Goal: Task Accomplishment & Management: Manage account settings

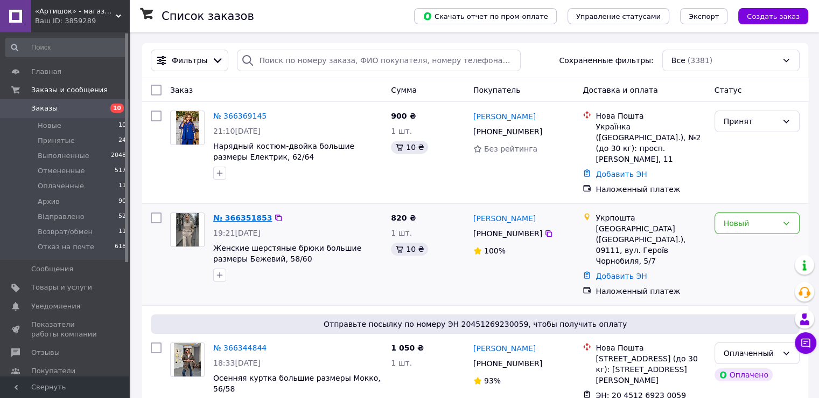
click at [241, 213] on link "№ 366351853" at bounding box center [242, 217] width 59 height 9
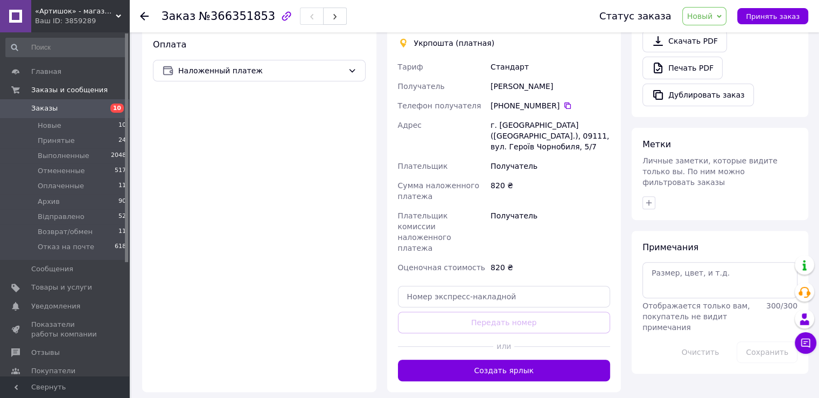
scroll to position [409, 0]
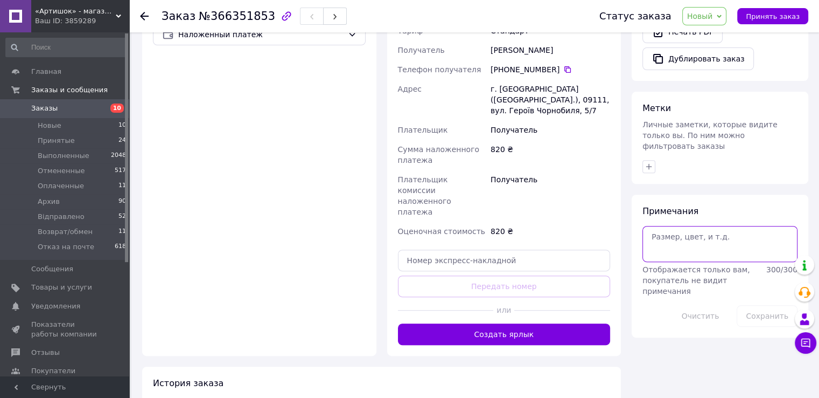
click at [681, 226] on textarea at bounding box center [720, 244] width 155 height 36
paste textarea "Олександрівна"
type textarea "[PERSON_NAME] 54-56"
click at [771, 305] on button "Сохранить" at bounding box center [767, 316] width 61 height 22
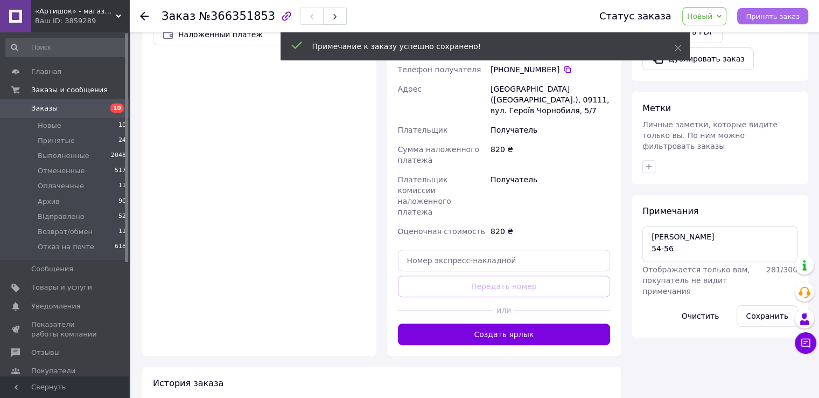
click at [760, 19] on span "Принять заказ" at bounding box center [773, 16] width 54 height 8
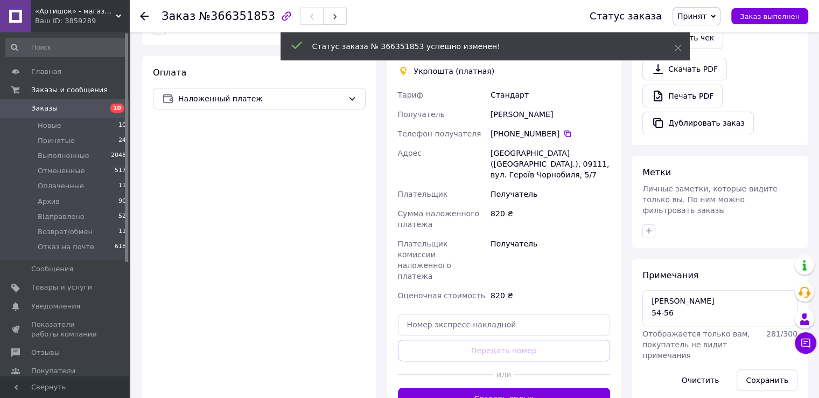
scroll to position [193, 0]
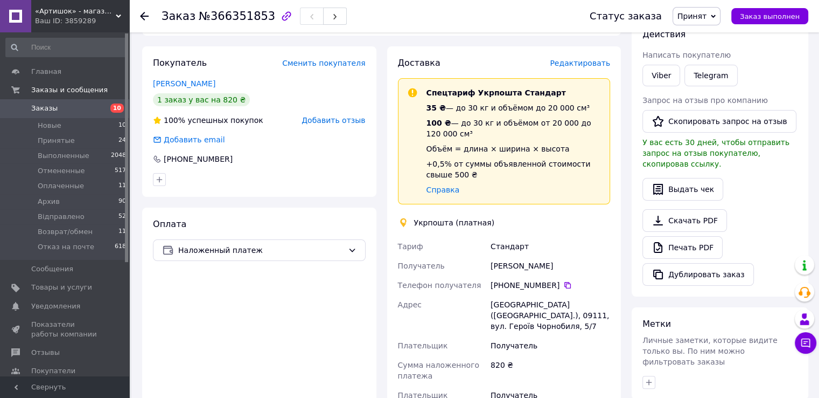
click at [83, 103] on span "Заказы" at bounding box center [65, 108] width 68 height 10
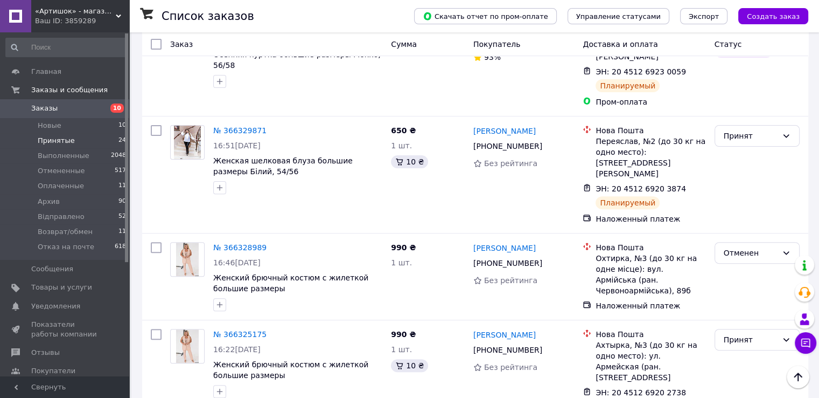
scroll to position [323, 0]
click at [83, 127] on li "Новые 10" at bounding box center [66, 125] width 133 height 15
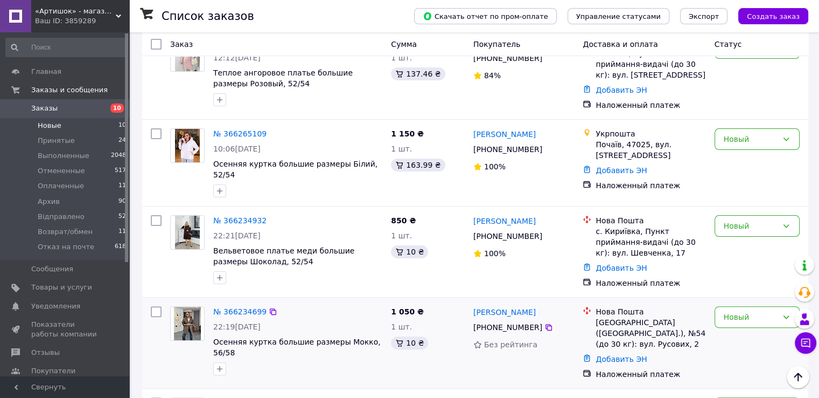
scroll to position [185, 0]
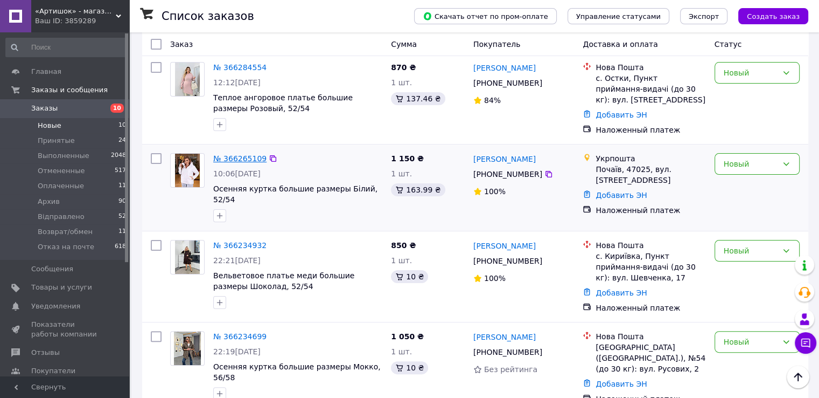
click at [237, 154] on link "№ 366265109" at bounding box center [239, 158] width 53 height 9
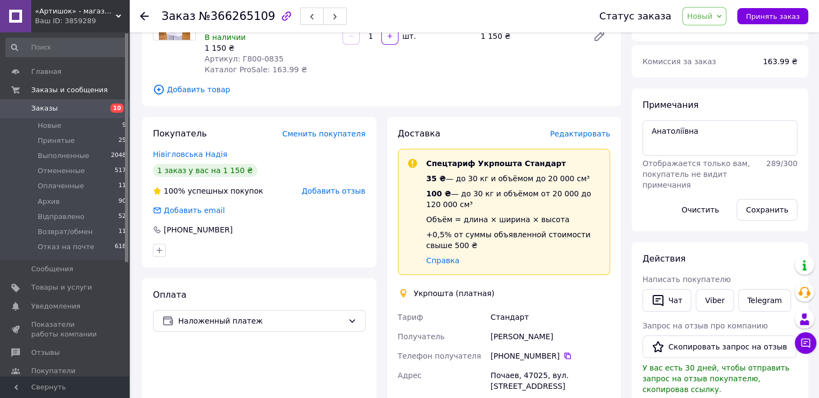
scroll to position [54, 0]
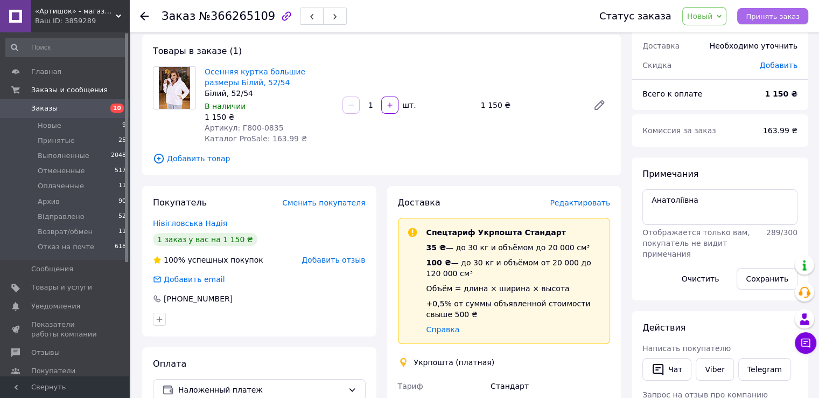
click at [765, 15] on span "Принять заказ" at bounding box center [773, 16] width 54 height 8
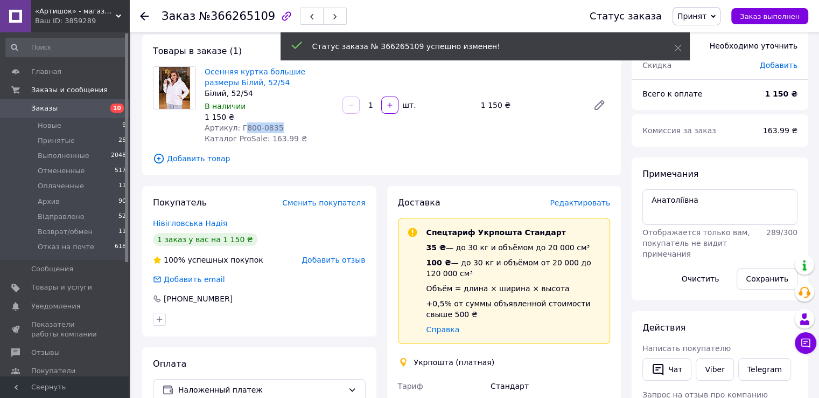
drag, startPoint x: 275, startPoint y: 126, endPoint x: 239, endPoint y: 128, distance: 36.2
click at [239, 128] on div "Артикул: Г800-0835" at bounding box center [269, 127] width 129 height 11
copy span "800-0835"
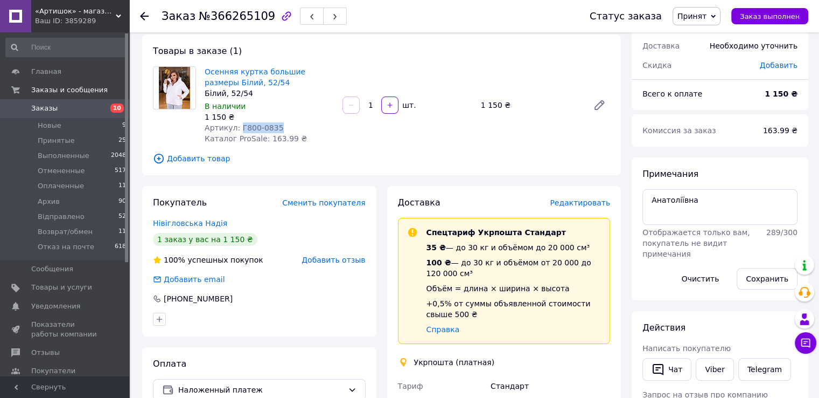
drag, startPoint x: 235, startPoint y: 129, endPoint x: 274, endPoint y: 128, distance: 38.2
click at [274, 128] on div "Артикул: Г800-0835" at bounding box center [269, 127] width 129 height 11
copy span "Г800-0835"
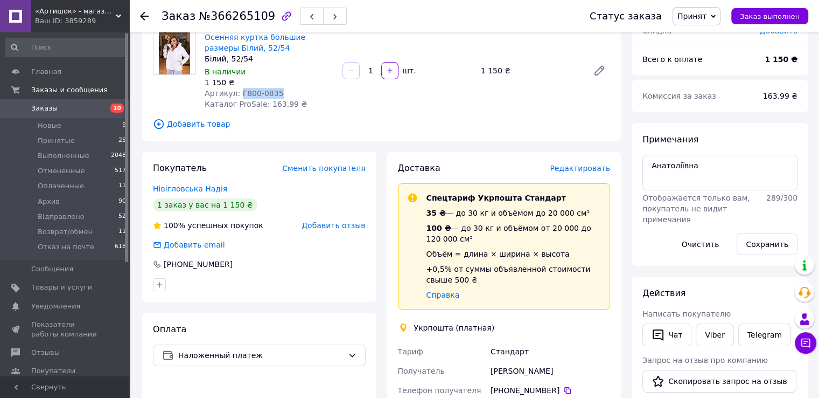
scroll to position [108, 0]
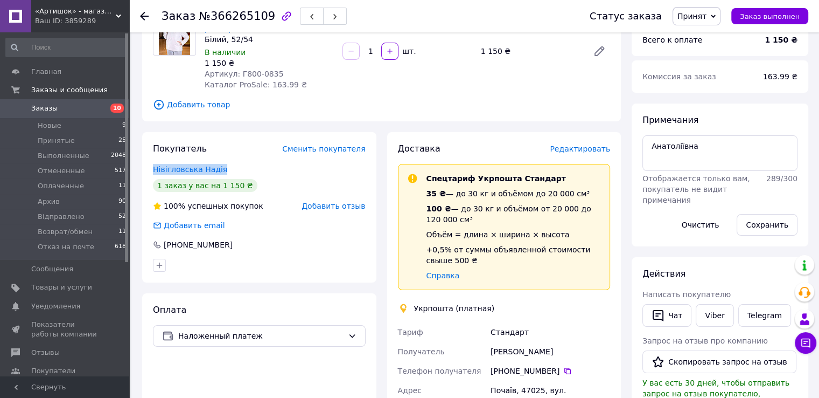
drag, startPoint x: 232, startPoint y: 163, endPoint x: 168, endPoint y: 136, distance: 69.0
click at [147, 163] on div "Покупатель Сменить покупателя Нівігловська Надія 1 заказ у вас на 1 150 ₴ 100% …" at bounding box center [259, 207] width 234 height 150
copy link "Нівігловська Надія"
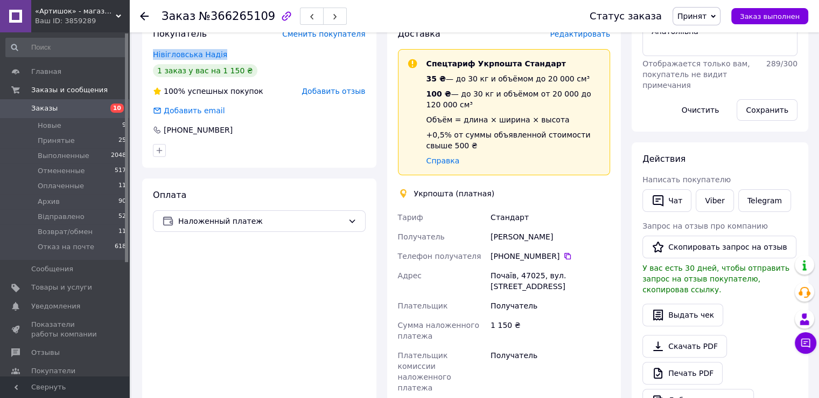
scroll to position [269, 0]
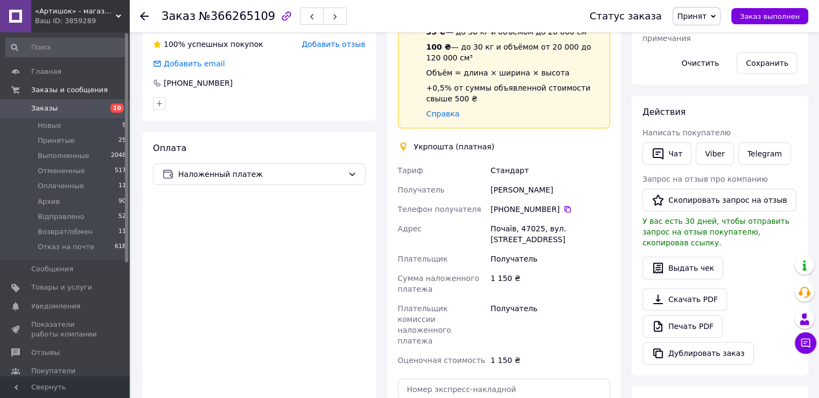
click at [568, 207] on div "[PHONE_NUMBER]" at bounding box center [551, 209] width 120 height 11
drag, startPoint x: 559, startPoint y: 210, endPoint x: 556, endPoint y: 214, distance: 5.5
click at [563, 210] on icon at bounding box center [567, 209] width 9 height 9
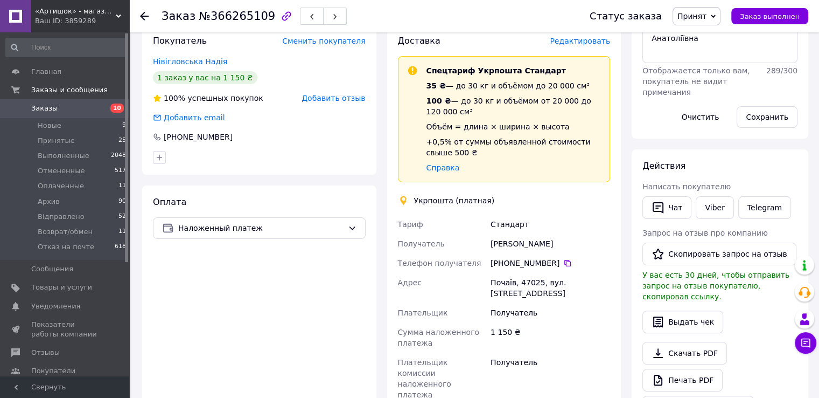
scroll to position [108, 0]
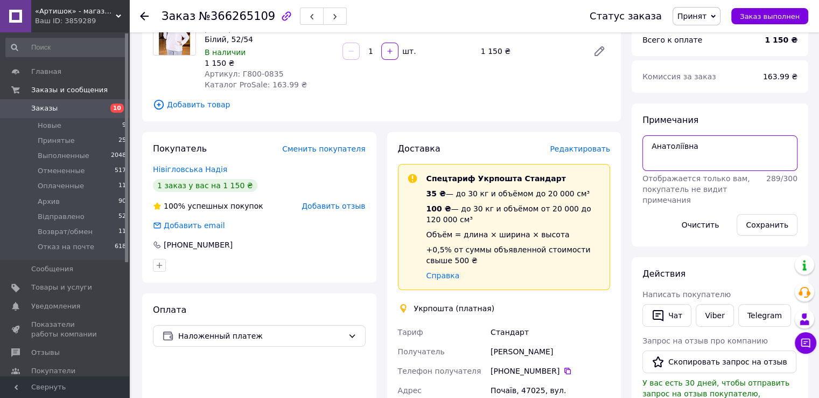
click at [670, 141] on textarea "Анатоліївна" at bounding box center [720, 153] width 155 height 36
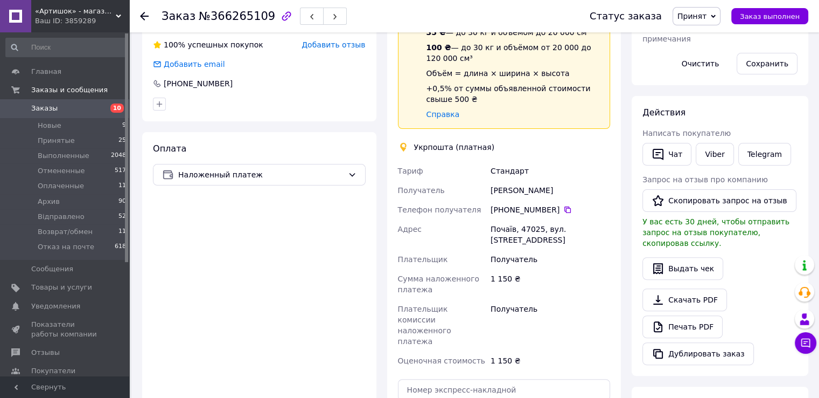
scroll to position [269, 0]
click at [499, 224] on div "Почаїв, 47025, вул. [STREET_ADDRESS]" at bounding box center [551, 234] width 124 height 30
copy div "Почаїв"
click at [530, 226] on div "Почаїв, 47025, вул. [STREET_ADDRESS]" at bounding box center [551, 234] width 124 height 30
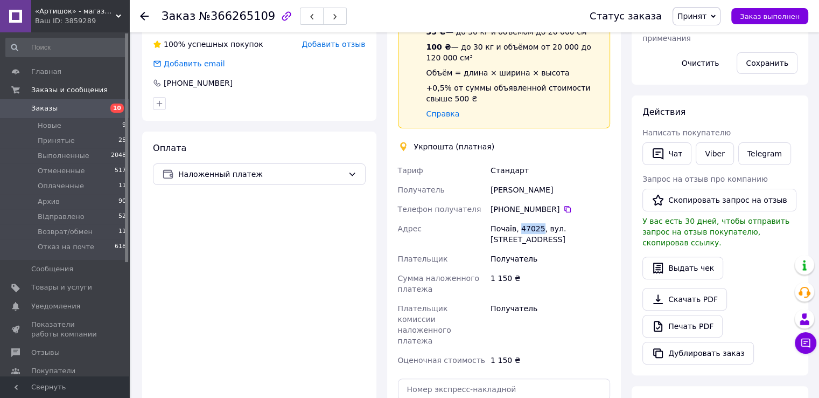
click at [530, 226] on div "Почаїв, 47025, вул. [STREET_ADDRESS]" at bounding box center [551, 234] width 124 height 30
copy div "47025"
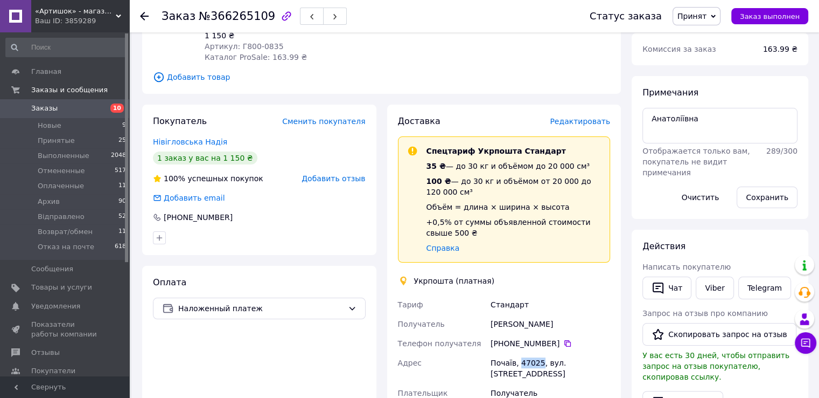
scroll to position [0, 0]
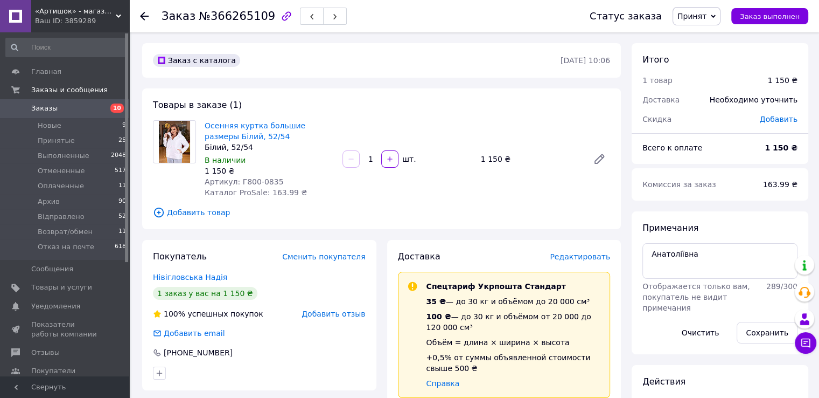
click at [76, 104] on link "Заказы 10" at bounding box center [66, 108] width 133 height 18
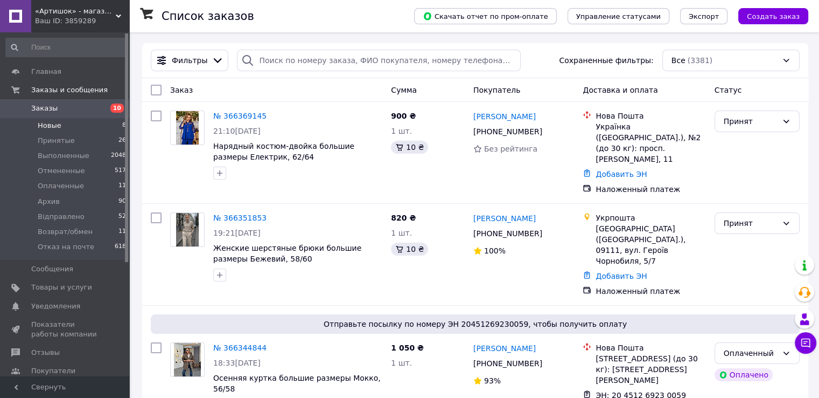
drag, startPoint x: 83, startPoint y: 126, endPoint x: 99, endPoint y: 123, distance: 15.8
click at [83, 126] on li "Новые 8" at bounding box center [66, 125] width 133 height 15
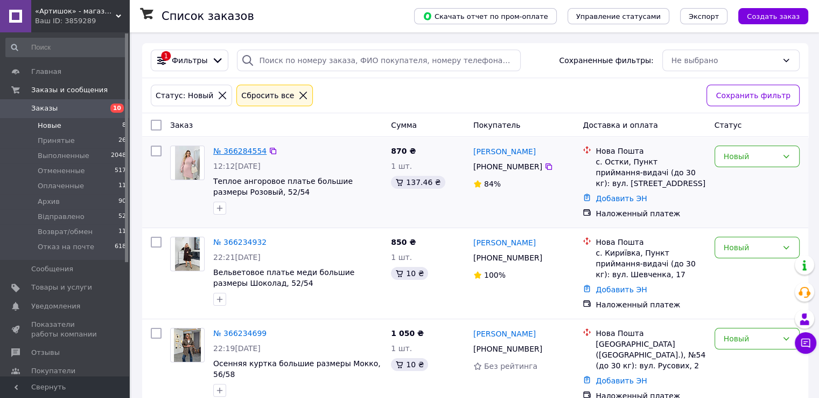
click at [233, 149] on link "№ 366284554" at bounding box center [239, 151] width 53 height 9
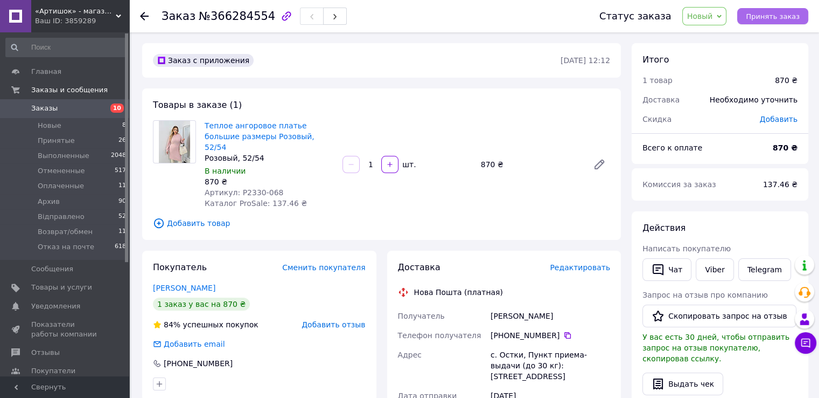
click at [775, 18] on span "Принять заказ" at bounding box center [773, 16] width 54 height 8
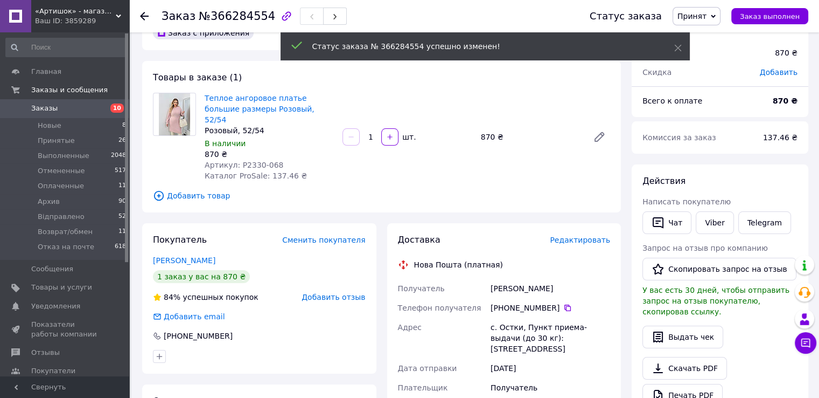
scroll to position [54, 0]
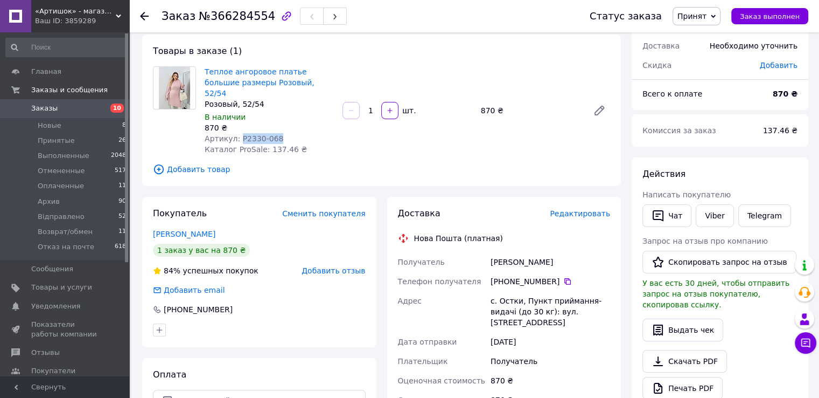
drag, startPoint x: 274, startPoint y: 127, endPoint x: 236, endPoint y: 127, distance: 37.2
click at [236, 133] on div "Артикул: Р2330-068" at bounding box center [269, 138] width 129 height 11
copy span "Р2330-068"
click at [507, 254] on div "[PERSON_NAME]" at bounding box center [551, 261] width 124 height 19
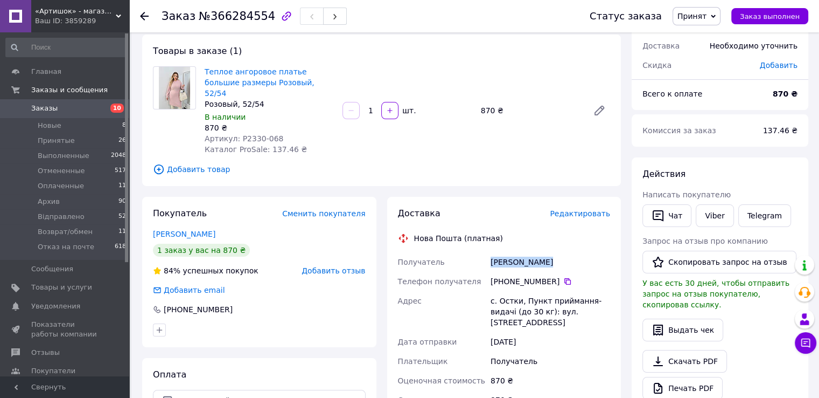
click at [507, 254] on div "[PERSON_NAME]" at bounding box center [551, 261] width 124 height 19
copy div "[PERSON_NAME]"
click at [565, 277] on icon at bounding box center [567, 281] width 9 height 9
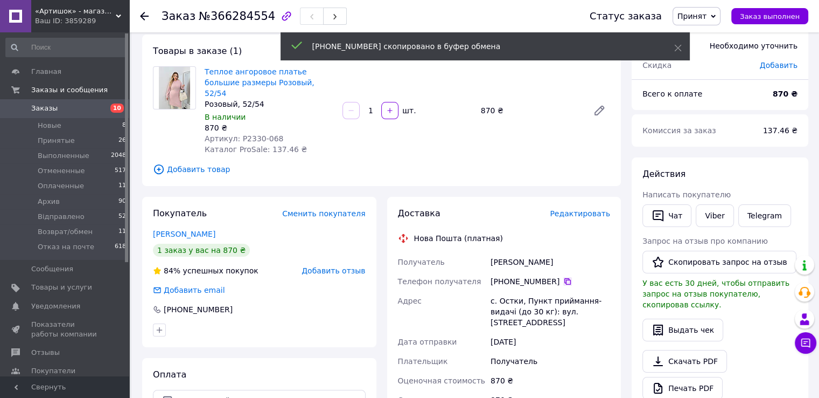
click at [563, 277] on icon at bounding box center [567, 281] width 9 height 9
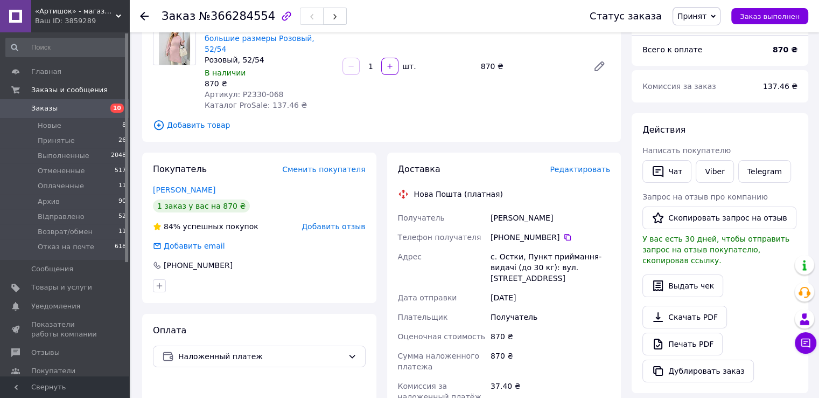
scroll to position [162, 0]
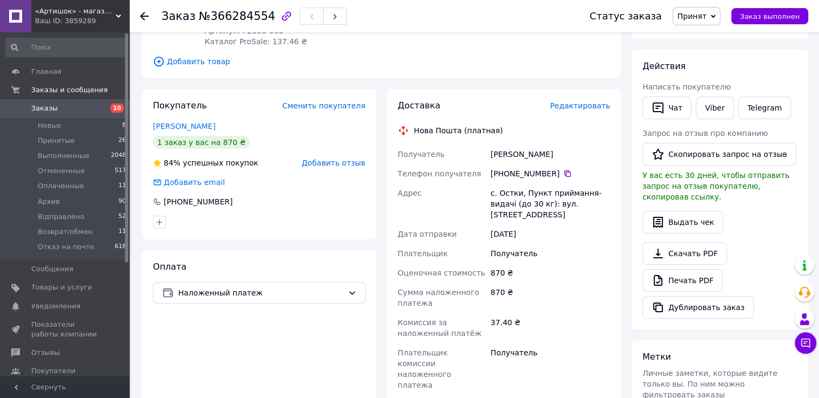
click at [502, 183] on div "с. Остки, Пункт приймання-видачі (до 30 кг): вул. [STREET_ADDRESS]" at bounding box center [551, 203] width 124 height 41
copy div "Остки"
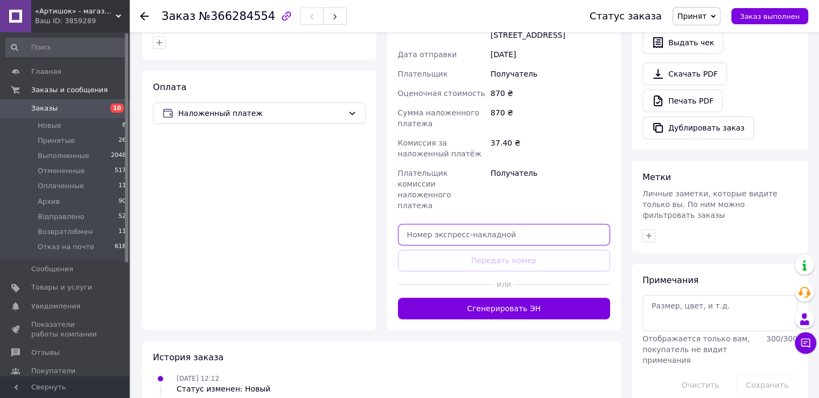
drag, startPoint x: 556, startPoint y: 184, endPoint x: 550, endPoint y: 193, distance: 11.4
click at [555, 224] on input "text" at bounding box center [504, 235] width 213 height 22
paste input "20451269278168"
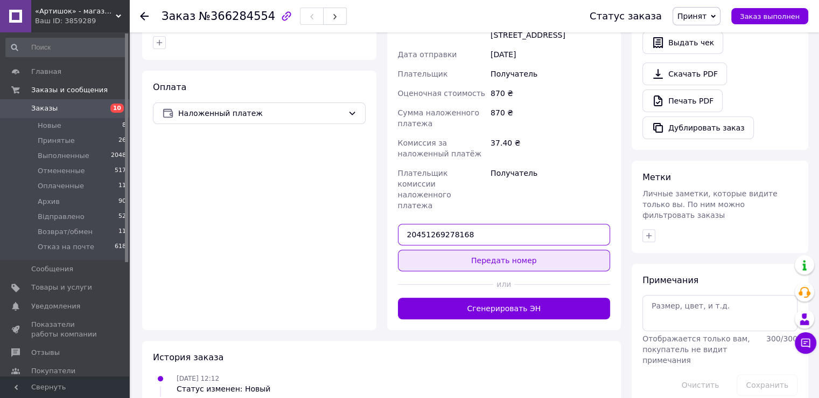
type input "20451269278168"
click at [539, 249] on button "Передать номер" at bounding box center [504, 260] width 213 height 22
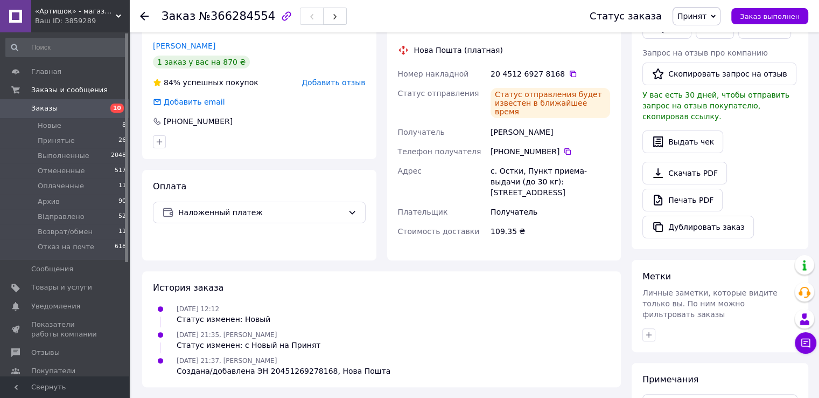
scroll to position [176, 0]
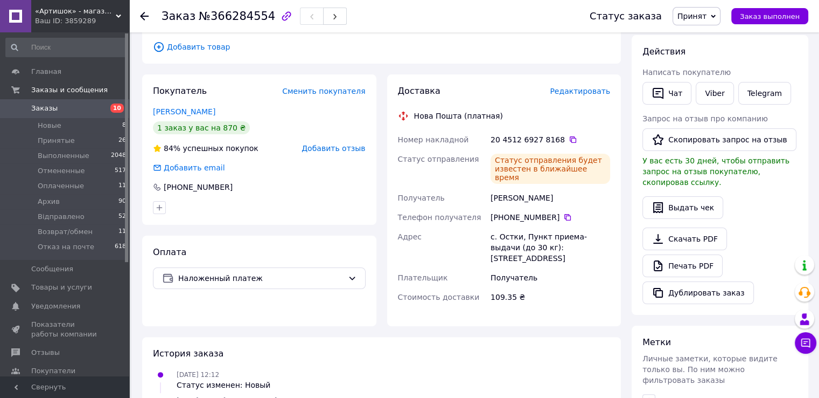
click at [94, 107] on span "Заказы" at bounding box center [65, 108] width 68 height 10
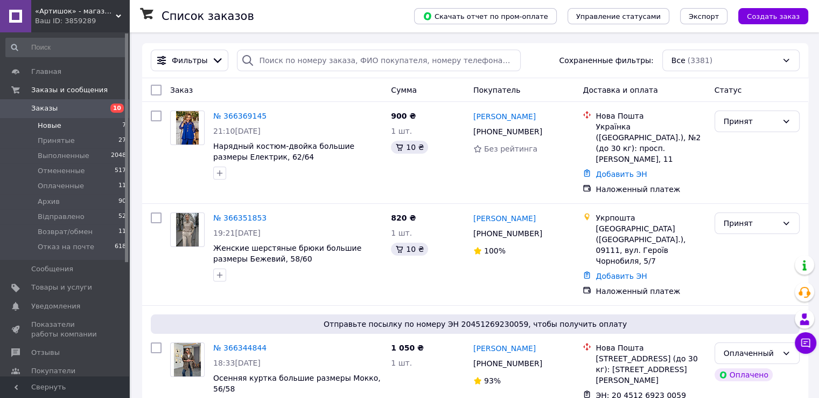
click at [99, 120] on li "Новые 7" at bounding box center [66, 125] width 133 height 15
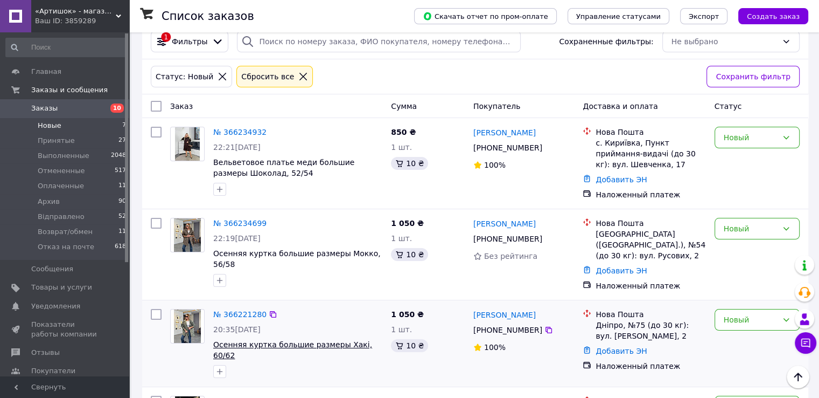
scroll to position [54, 0]
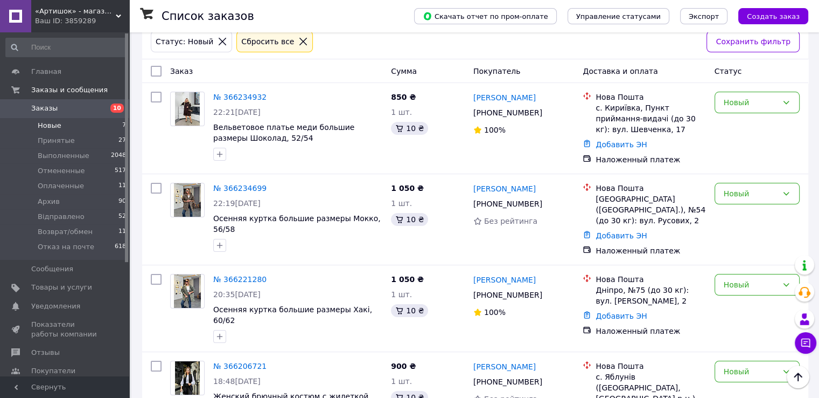
click at [103, 110] on span "10" at bounding box center [115, 108] width 30 height 10
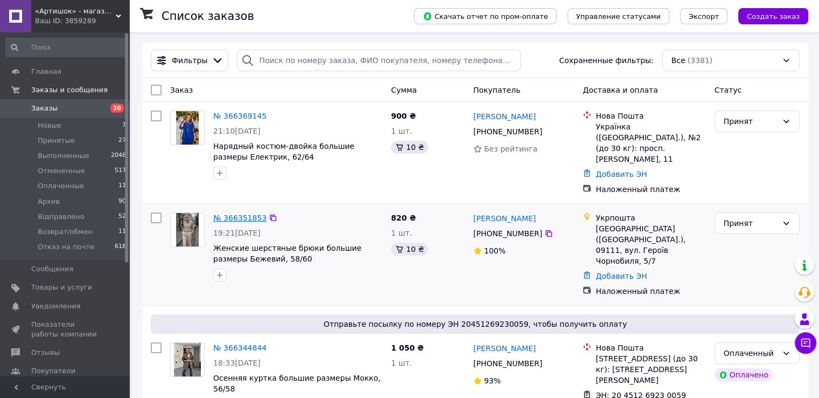
click at [241, 213] on link "№ 366351853" at bounding box center [239, 217] width 53 height 9
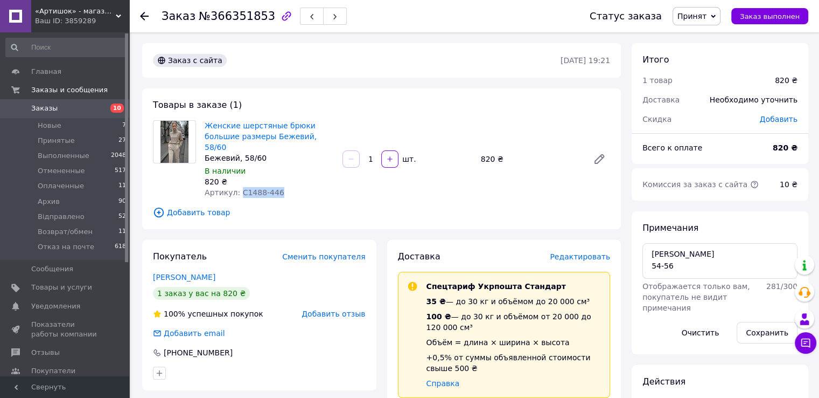
drag, startPoint x: 263, startPoint y: 179, endPoint x: 237, endPoint y: 182, distance: 26.0
click at [237, 187] on div "Артикул: С1488-446" at bounding box center [269, 192] width 129 height 11
copy span "С1488-446"
drag, startPoint x: 218, startPoint y: 268, endPoint x: 158, endPoint y: 255, distance: 61.3
click at [144, 264] on div "Покупатель Сменить покупателя [PERSON_NAME] [PERSON_NAME] 1 заказ у вас на 820 …" at bounding box center [259, 315] width 234 height 150
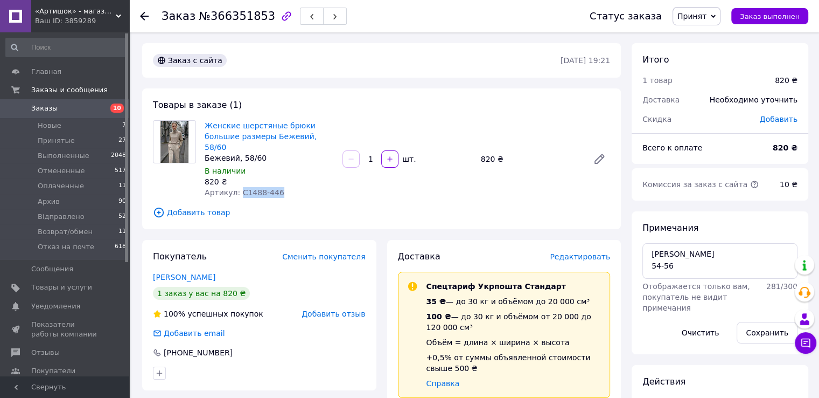
copy link "[PERSON_NAME]"
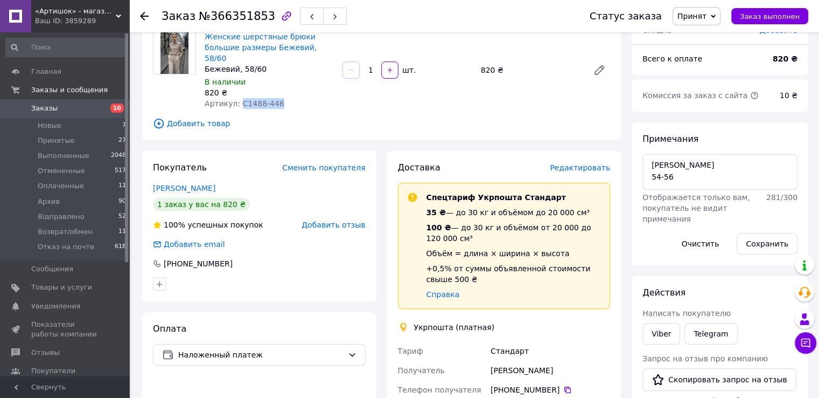
scroll to position [108, 0]
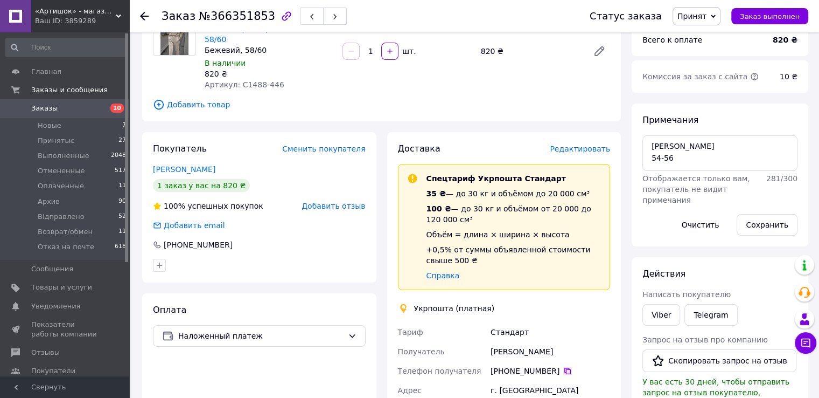
click at [565, 366] on icon at bounding box center [567, 370] width 9 height 9
click at [660, 143] on textarea "[PERSON_NAME] 54-56" at bounding box center [720, 153] width 155 height 36
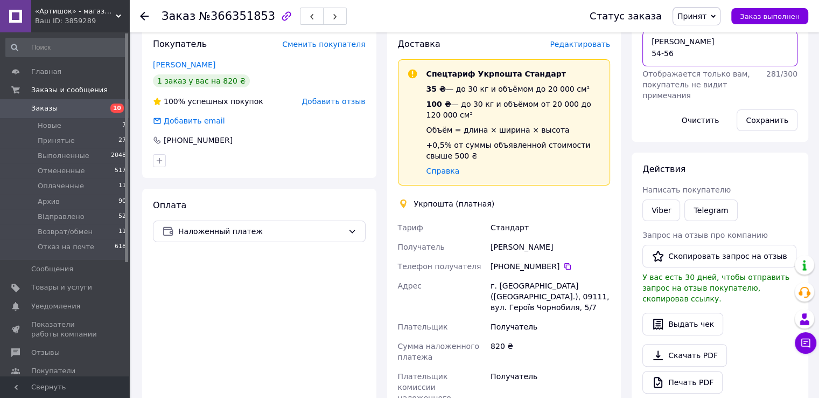
scroll to position [269, 0]
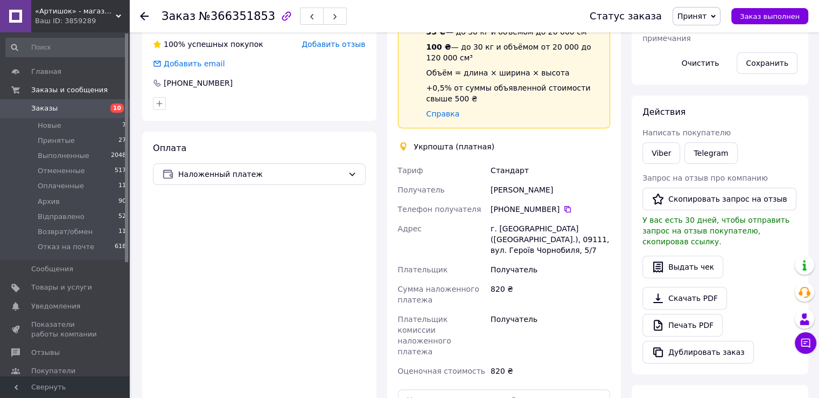
click at [511, 219] on div "г. [GEOGRAPHIC_DATA] ([GEOGRAPHIC_DATA].), 09111, вул. Героїв Чорнобиля, 5/7" at bounding box center [551, 239] width 124 height 41
drag, startPoint x: 548, startPoint y: 217, endPoint x: 495, endPoint y: 218, distance: 53.4
click at [498, 219] on div "г. [GEOGRAPHIC_DATA] ([GEOGRAPHIC_DATA].), 09111, вул. Героїв Чорнобиля, 5/7" at bounding box center [551, 239] width 124 height 41
click at [499, 226] on div "г. [GEOGRAPHIC_DATA] ([GEOGRAPHIC_DATA].), 09111, вул. Героїв Чорнобиля, 5/7" at bounding box center [551, 239] width 124 height 41
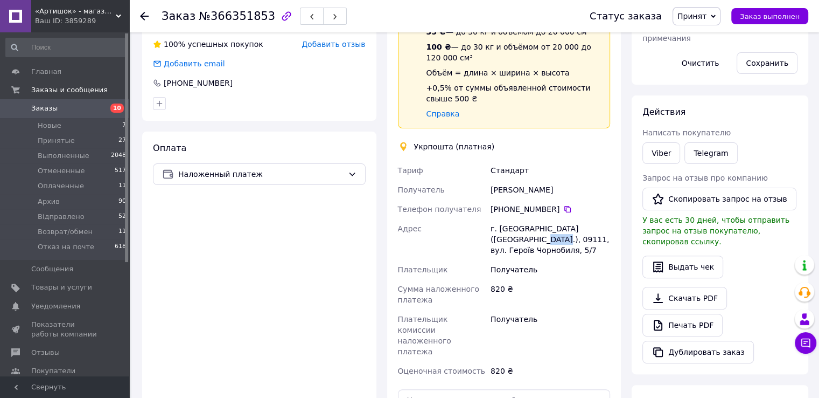
click at [499, 226] on div "г. [GEOGRAPHIC_DATA] ([GEOGRAPHIC_DATA].), 09111, вул. Героїв Чорнобиля, 5/7" at bounding box center [551, 239] width 124 height 41
click at [96, 109] on span "Заказы" at bounding box center [65, 108] width 68 height 10
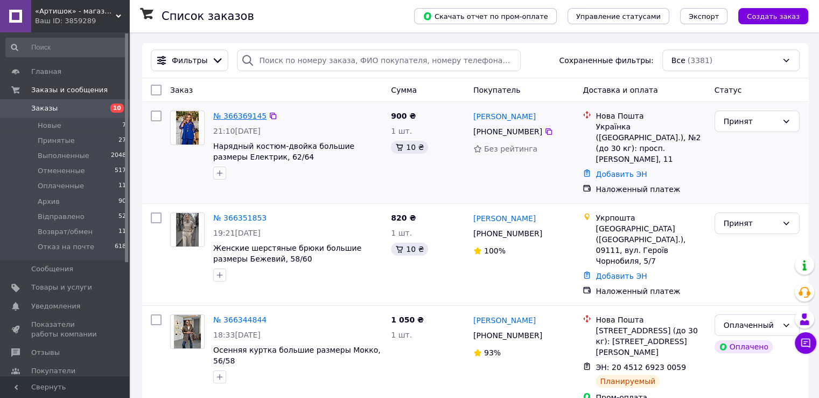
click at [237, 115] on link "№ 366369145" at bounding box center [239, 116] width 53 height 9
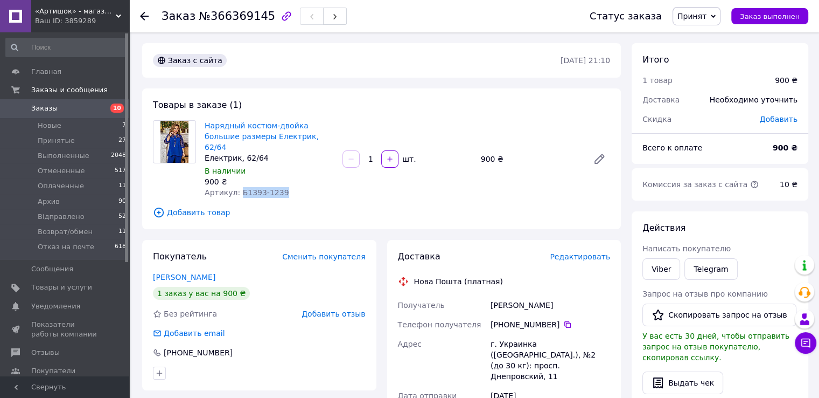
drag, startPoint x: 280, startPoint y: 180, endPoint x: 237, endPoint y: 185, distance: 43.3
click at [237, 187] on div "Артикул: Б1393-1239" at bounding box center [269, 192] width 129 height 11
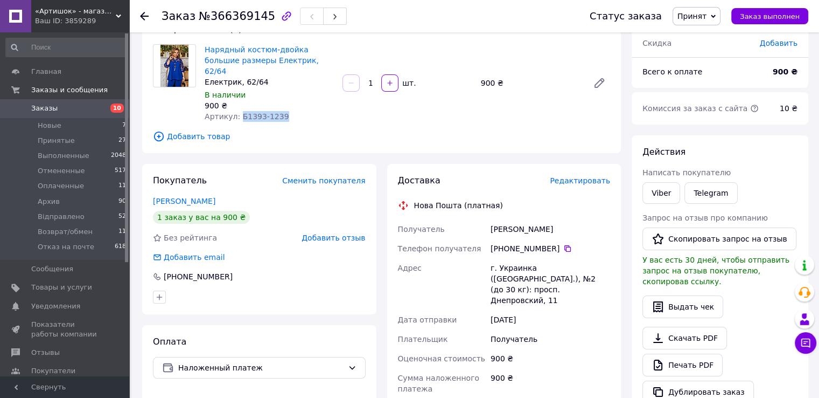
scroll to position [108, 0]
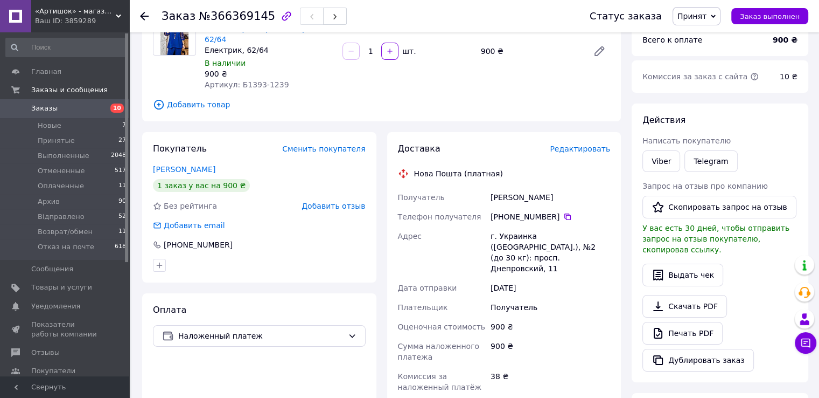
click at [505, 188] on div "[PERSON_NAME]" at bounding box center [551, 196] width 124 height 19
drag, startPoint x: 505, startPoint y: 188, endPoint x: 507, endPoint y: 204, distance: 16.3
click at [505, 189] on div "[PERSON_NAME]" at bounding box center [551, 196] width 124 height 19
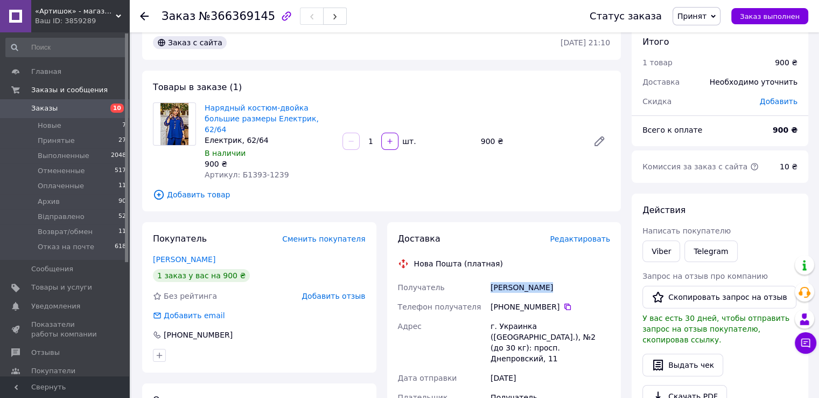
scroll to position [0, 0]
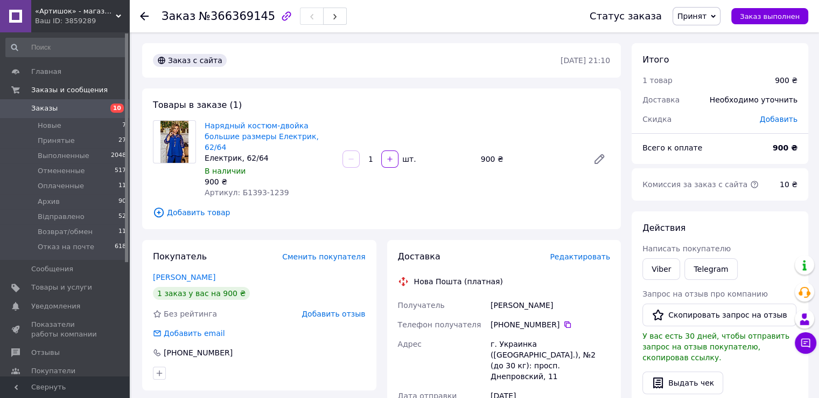
click at [567, 319] on div "[PHONE_NUMBER]" at bounding box center [551, 324] width 124 height 19
click at [565, 320] on icon at bounding box center [567, 324] width 9 height 9
click at [505, 334] on div "г. Украинка ([GEOGRAPHIC_DATA].), №2 (до 30 кг): просп. Днепровский, 11" at bounding box center [551, 360] width 124 height 52
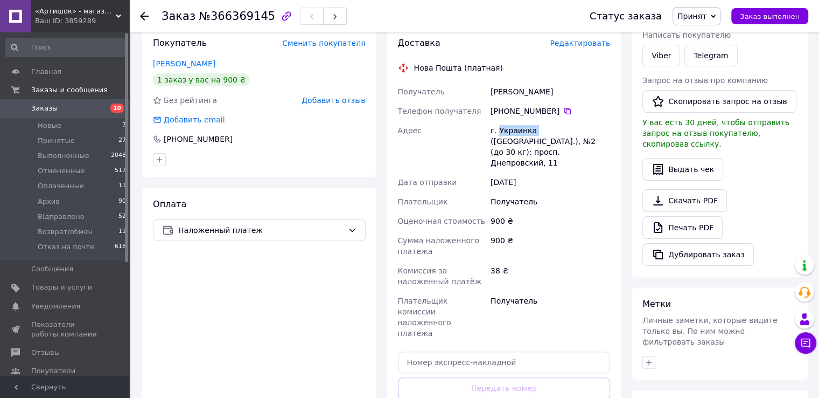
scroll to position [269, 0]
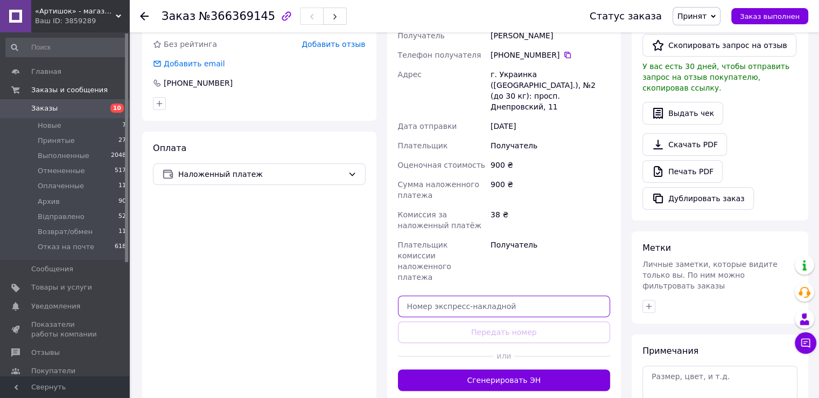
click at [468, 295] on input "text" at bounding box center [504, 306] width 213 height 22
paste input "20451269279340"
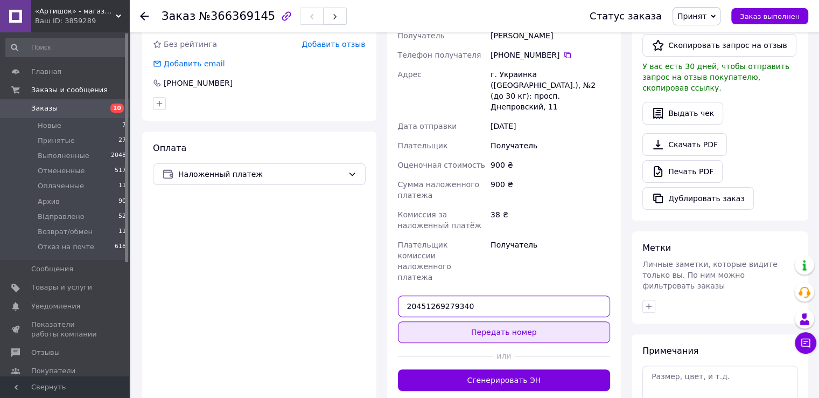
type input "20451269279340"
click at [465, 321] on button "Передать номер" at bounding box center [504, 332] width 213 height 22
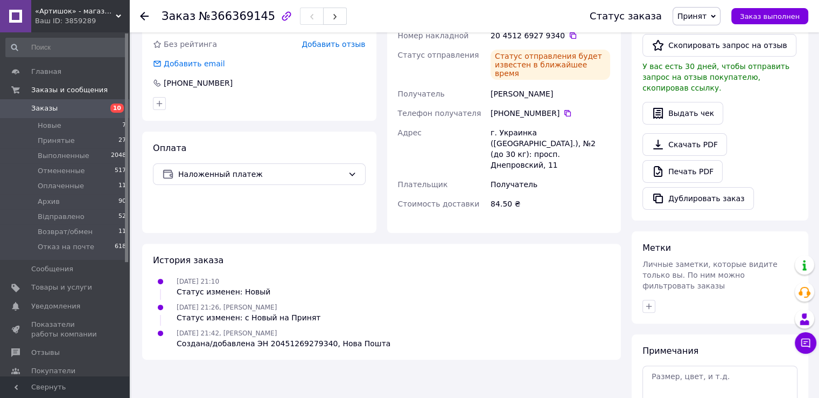
scroll to position [0, 0]
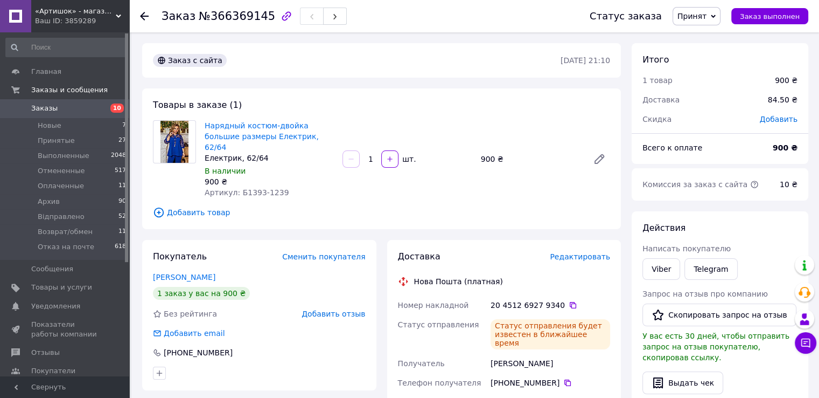
click at [93, 110] on span "Заказы" at bounding box center [65, 108] width 68 height 10
